Goal: Find specific page/section: Find specific page/section

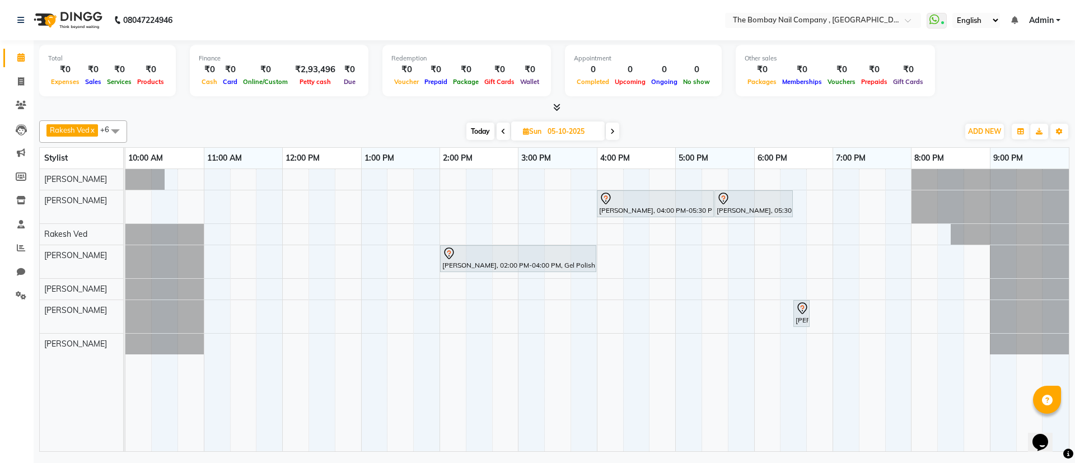
click at [77, 16] on img at bounding box center [67, 19] width 77 height 31
click at [472, 134] on span "Today" at bounding box center [480, 131] width 28 height 17
type input "04-10-2025"
